Goal: Navigation & Orientation: Find specific page/section

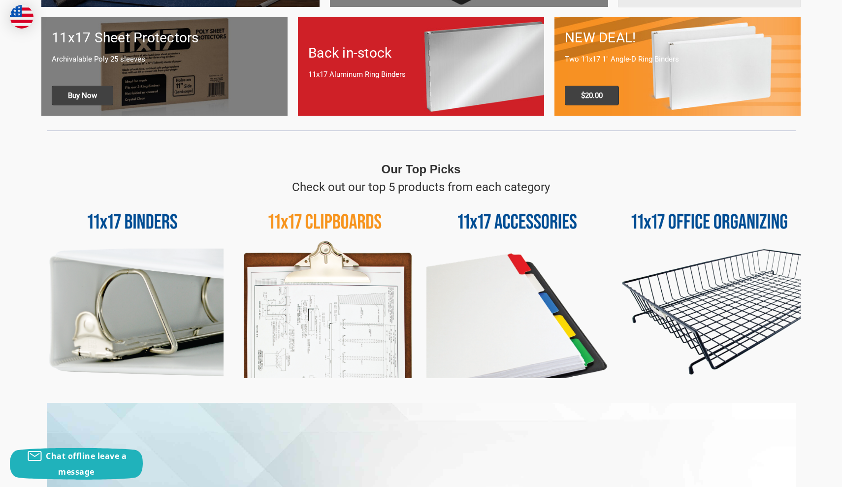
scroll to position [339, 0]
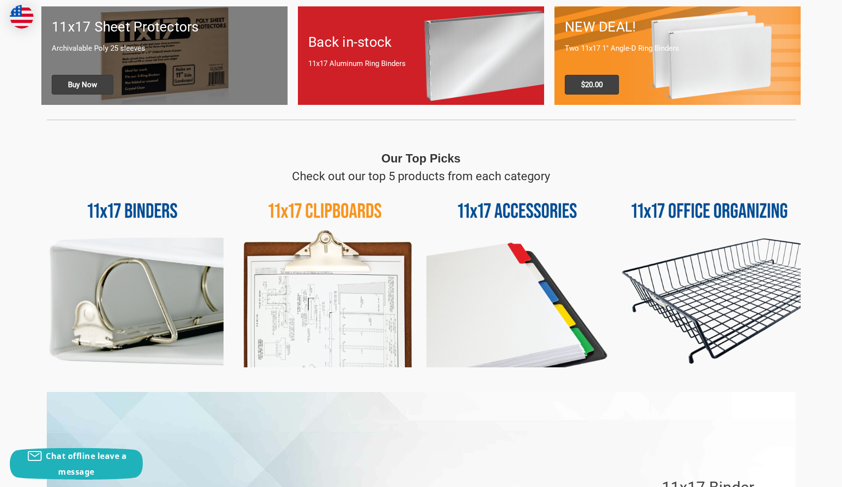
click at [662, 210] on img at bounding box center [710, 276] width 182 height 182
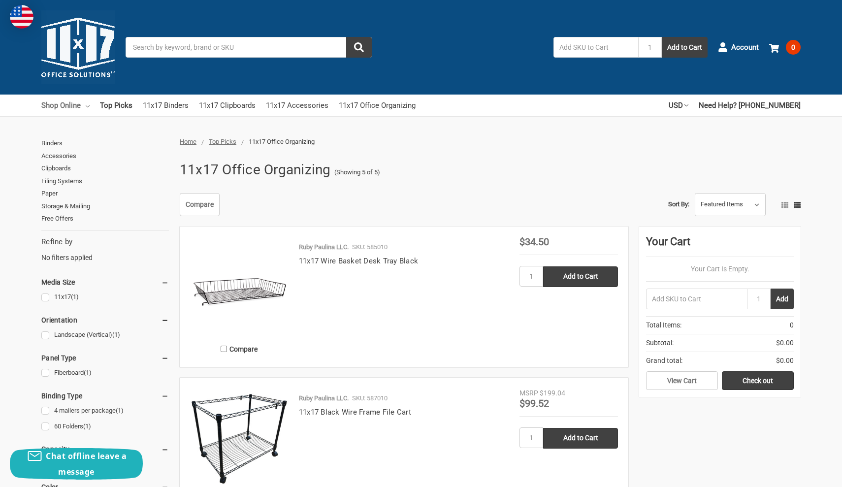
click at [80, 107] on link "Shop Online" at bounding box center [65, 106] width 48 height 22
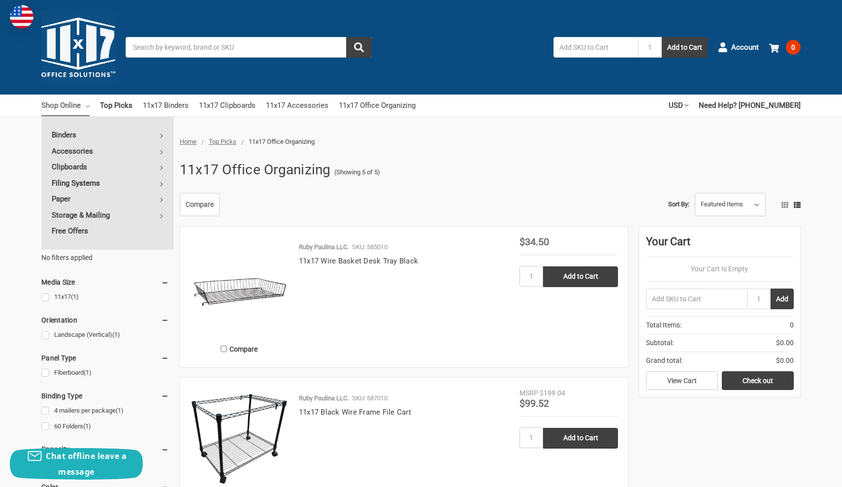
click at [103, 180] on link "Filing Systems" at bounding box center [107, 183] width 133 height 16
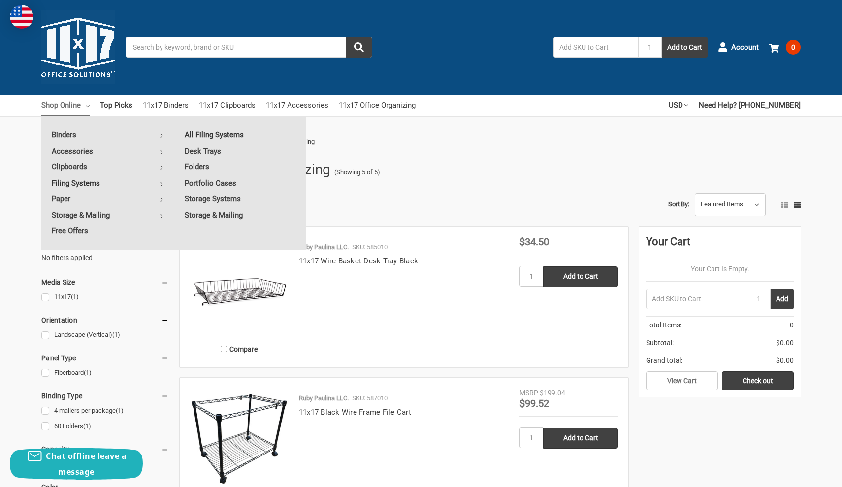
click at [221, 134] on link "All Filing Systems" at bounding box center [240, 135] width 132 height 16
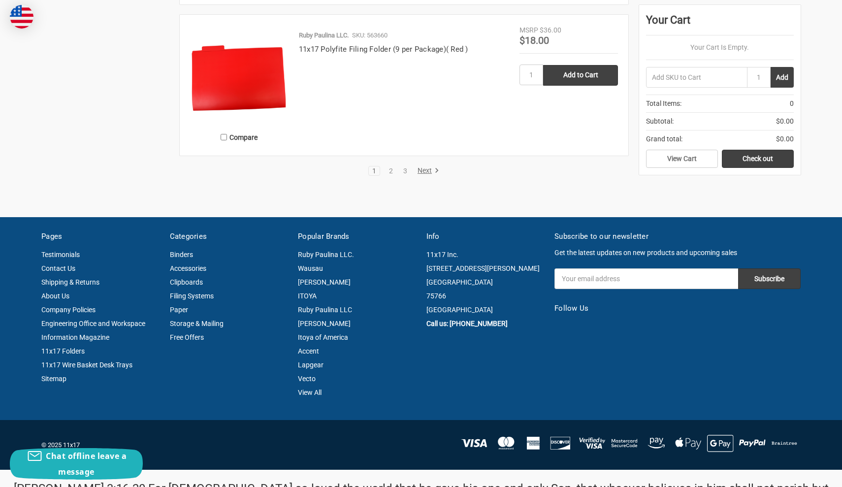
scroll to position [2108, 0]
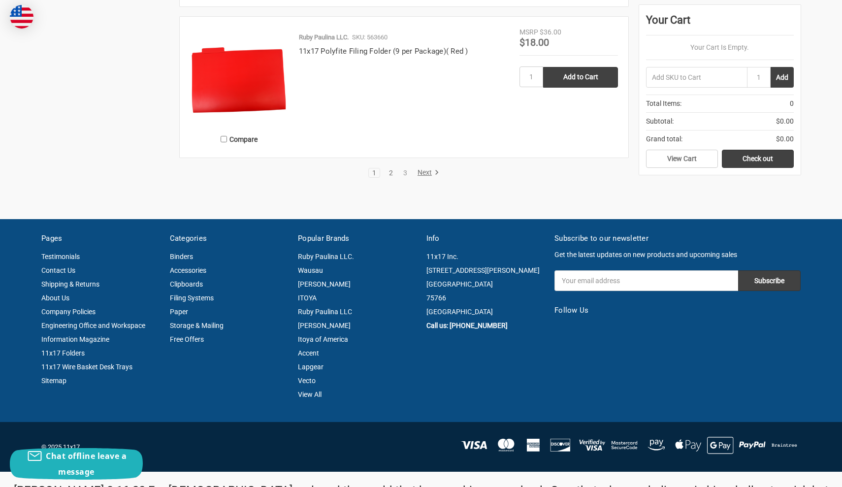
click at [392, 174] on link "2" at bounding box center [391, 172] width 11 height 7
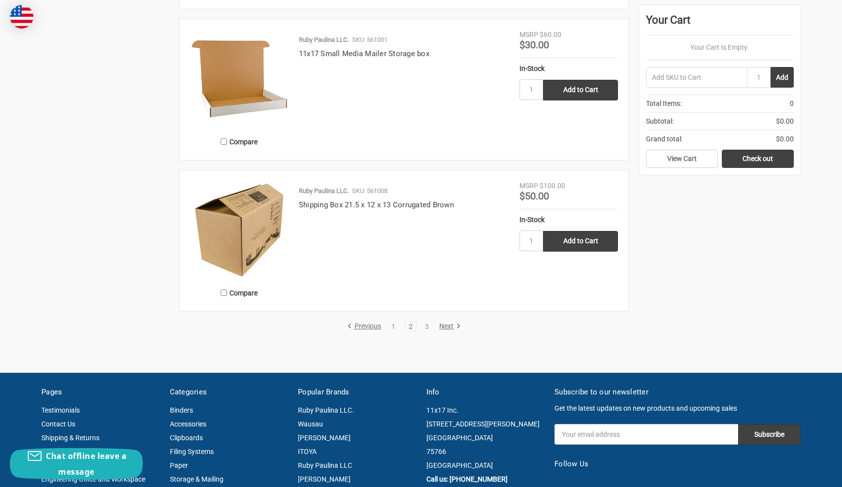
scroll to position [1931, 0]
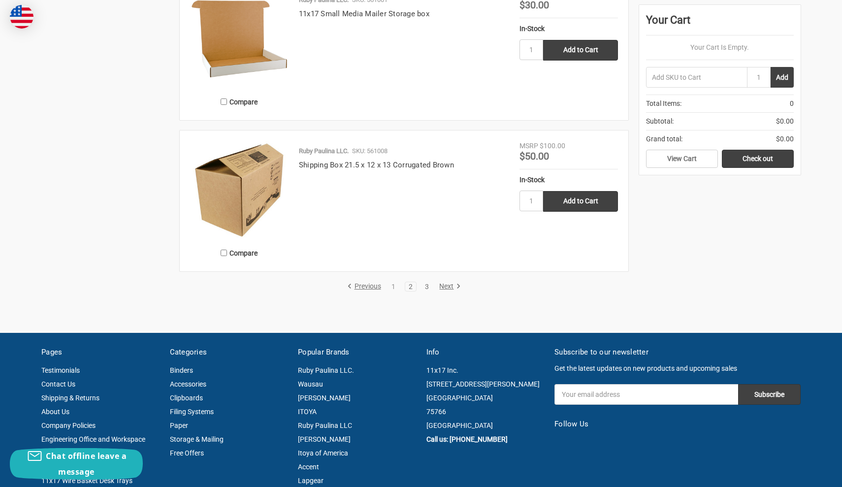
click at [425, 288] on link "3" at bounding box center [427, 286] width 11 height 7
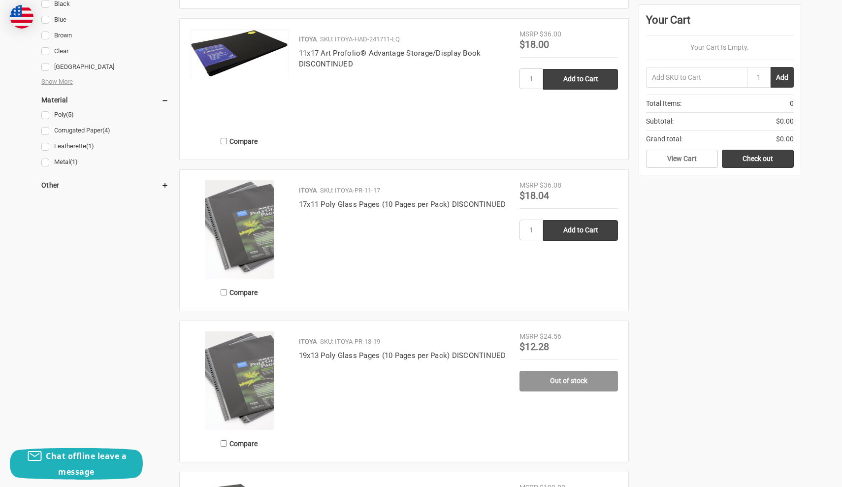
scroll to position [1250, 0]
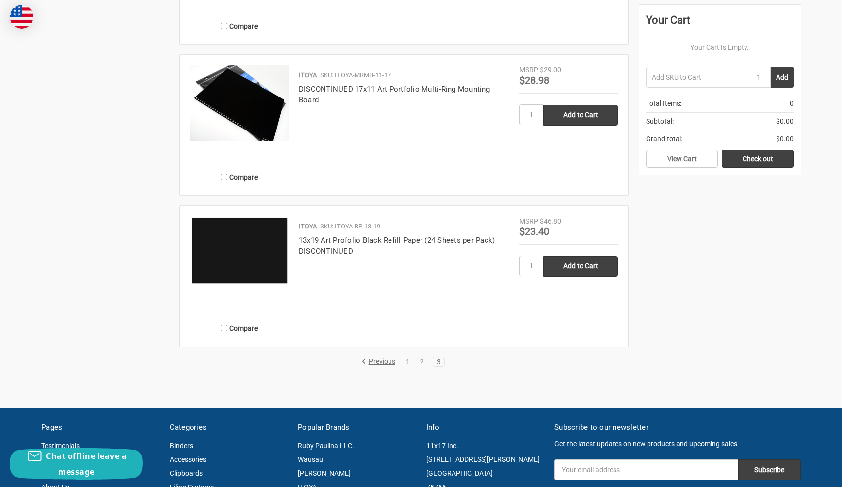
click at [409, 363] on link "1" at bounding box center [407, 362] width 11 height 7
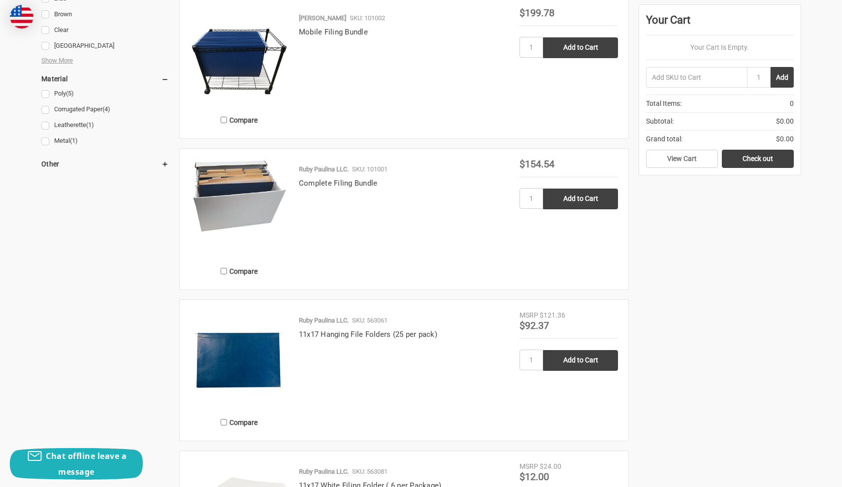
scroll to position [706, 0]
